Goal: Check status: Check status

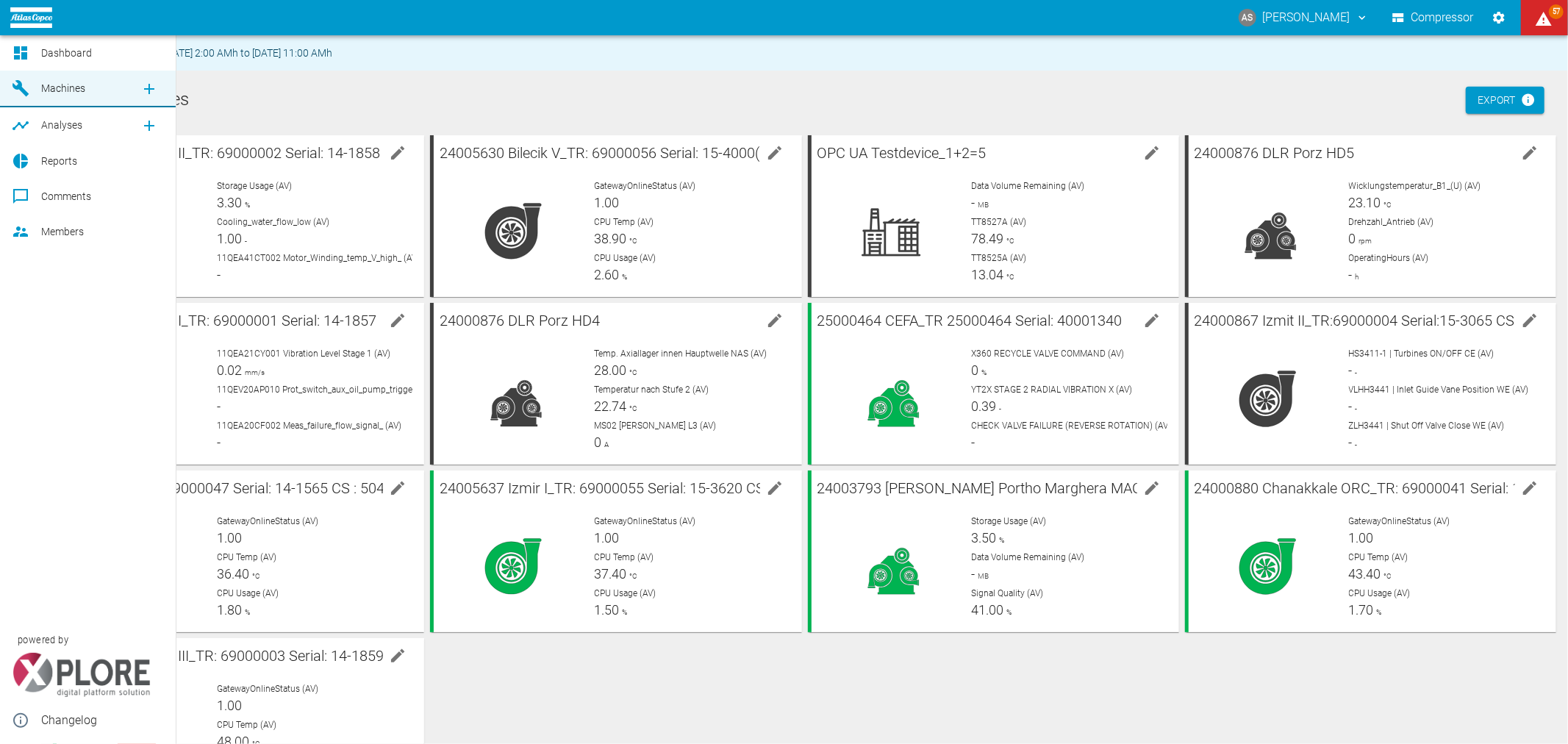
click at [31, 56] on div at bounding box center [22, 52] width 22 height 18
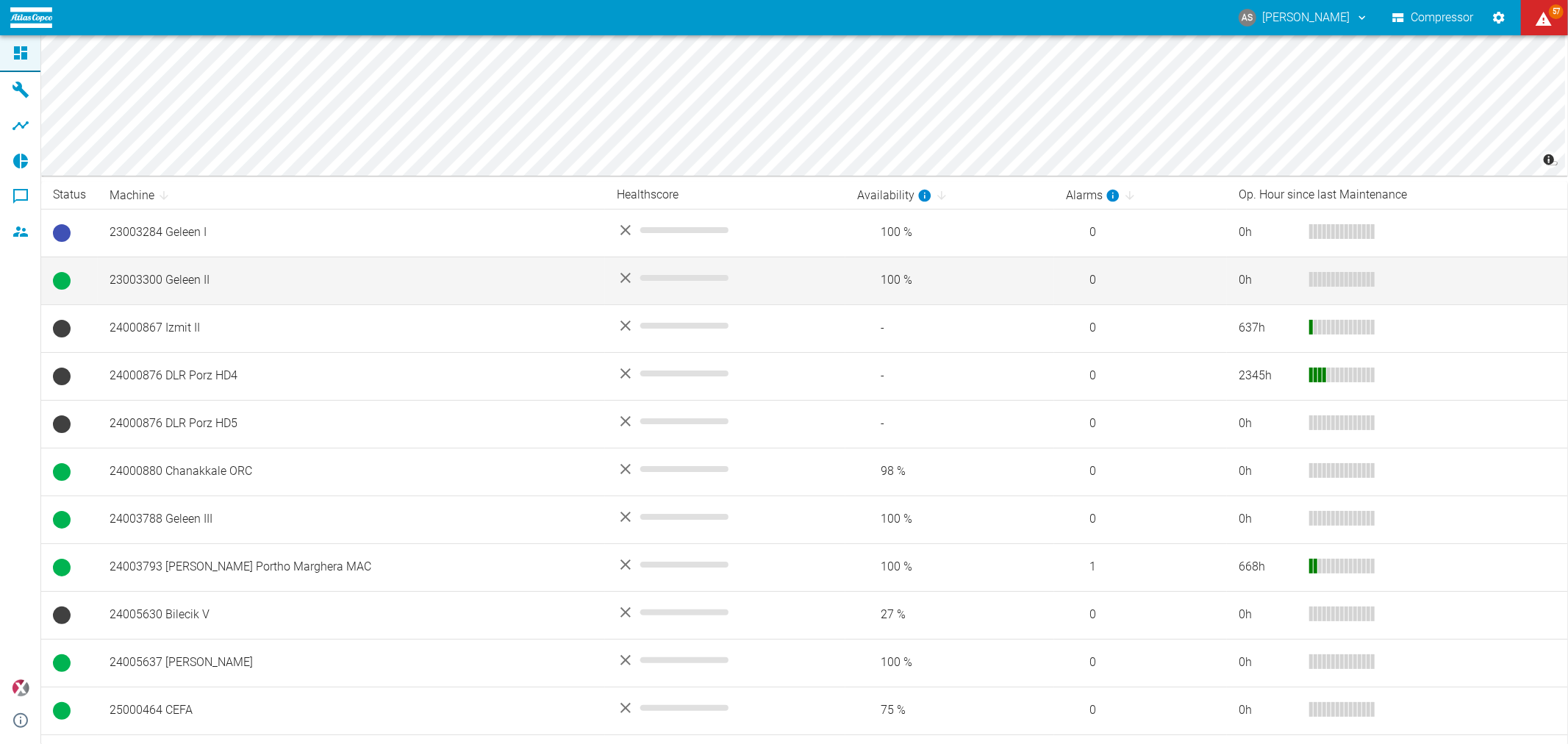
scroll to position [245, 0]
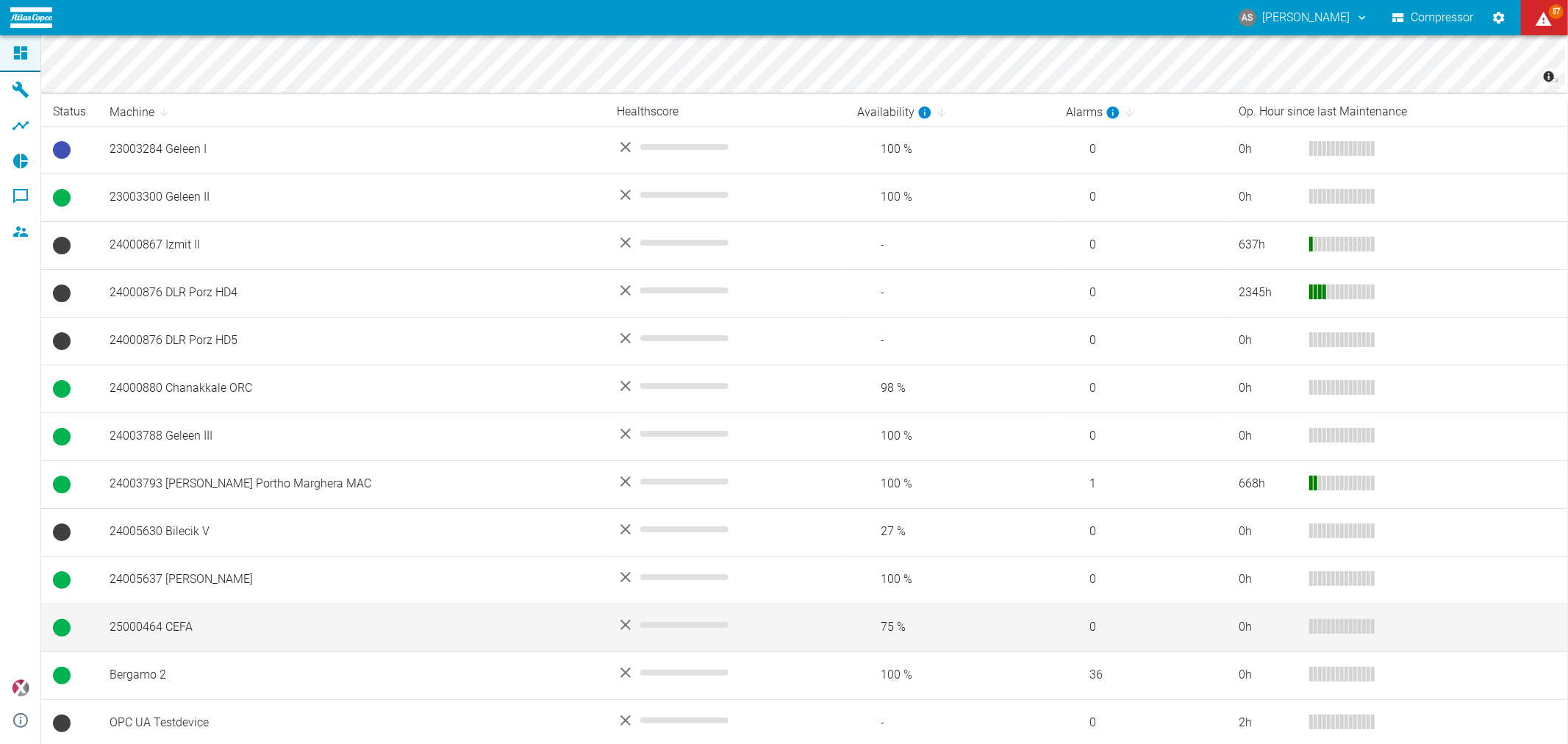
click at [252, 633] on td "25000464 CEFA" at bounding box center [352, 628] width 507 height 48
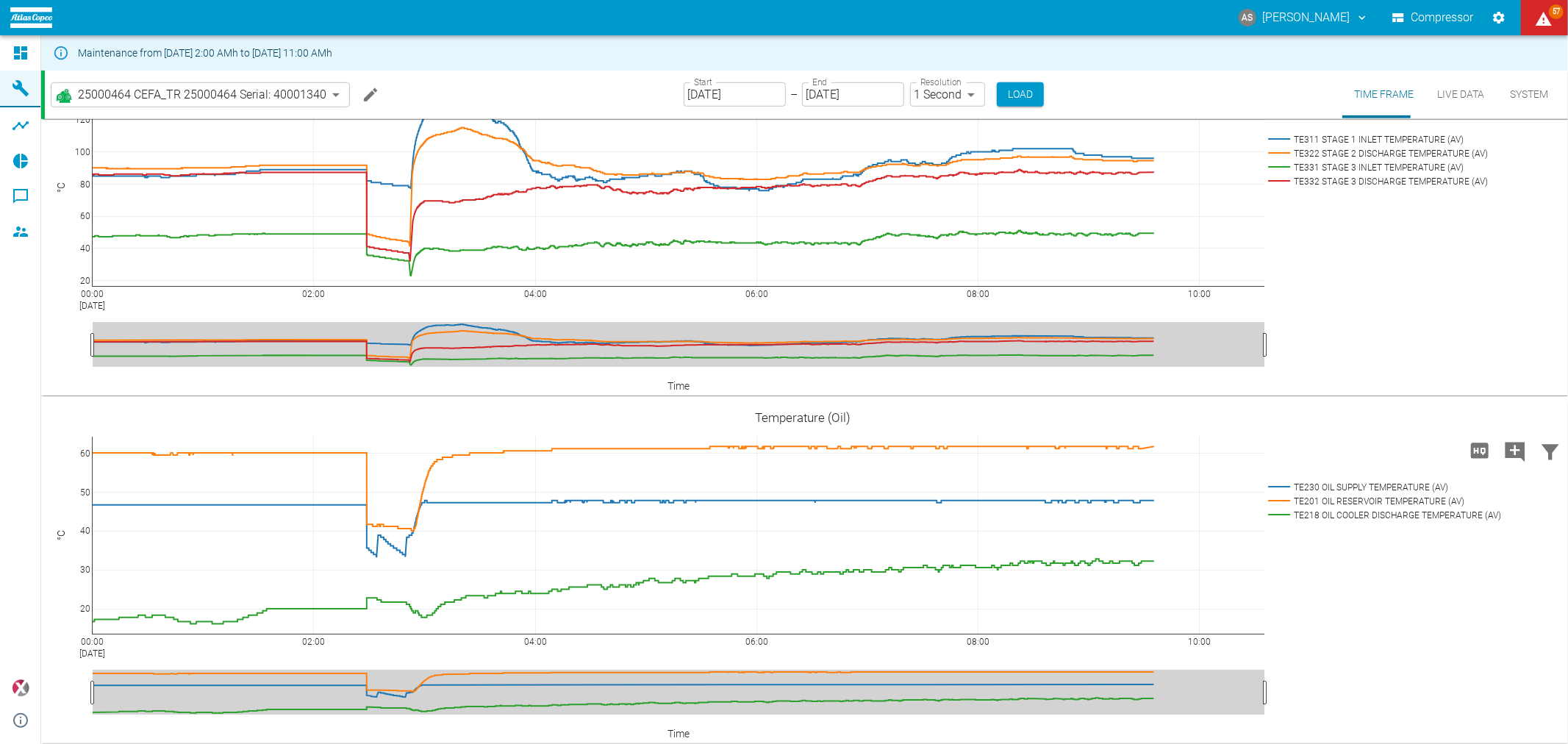
scroll to position [82, 0]
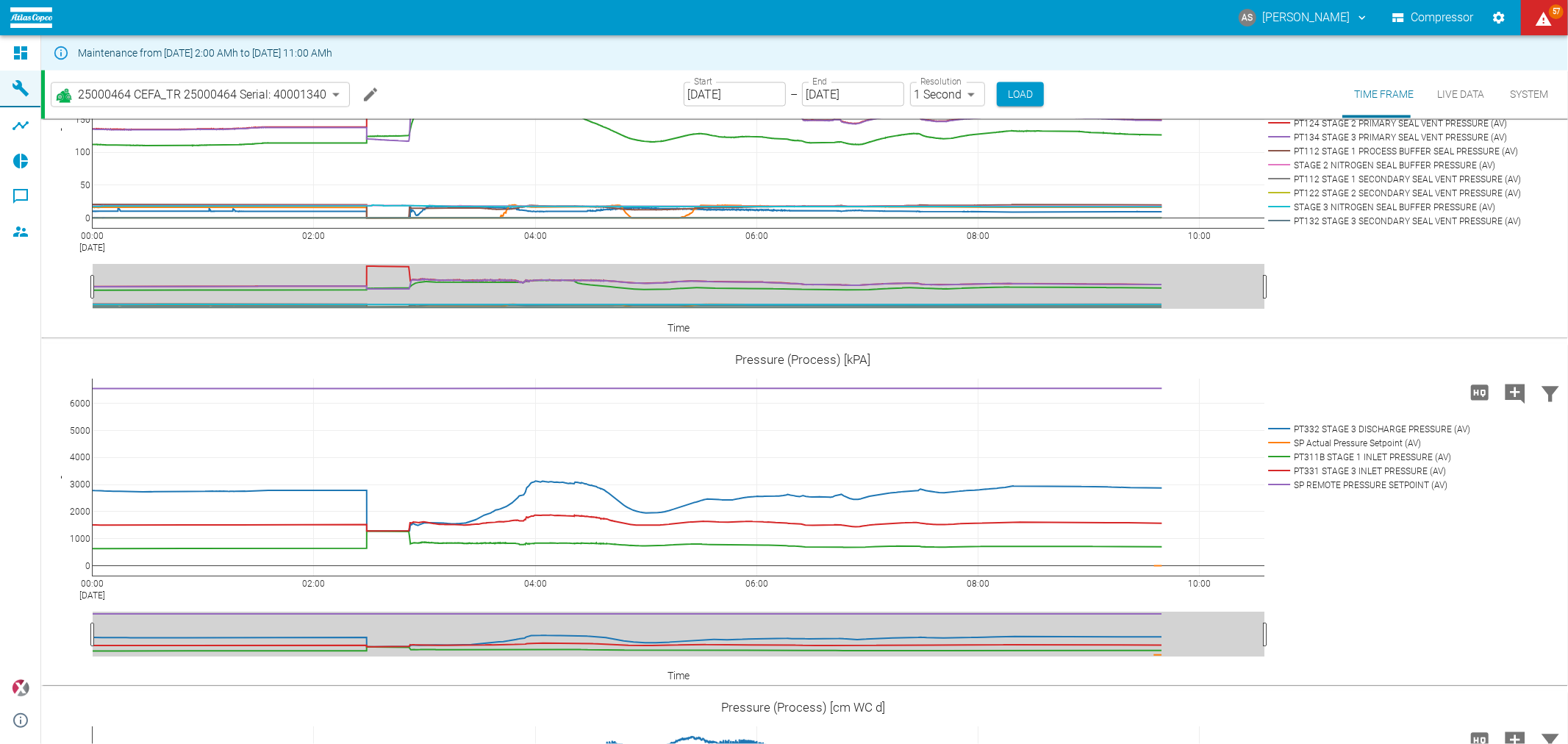
scroll to position [2127, 0]
